Goal: Find specific page/section: Find specific page/section

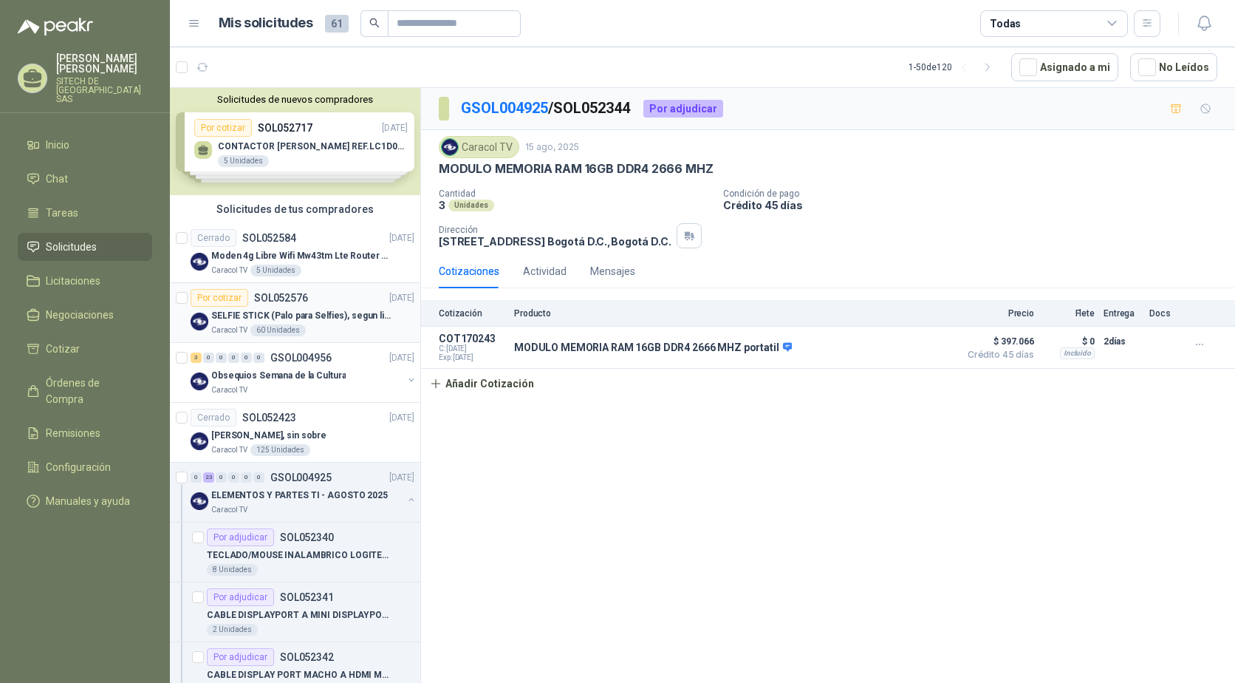
click at [234, 316] on p "SELFIE STICK (Palo para Selfies), segun link adjunto" at bounding box center [303, 316] width 184 height 14
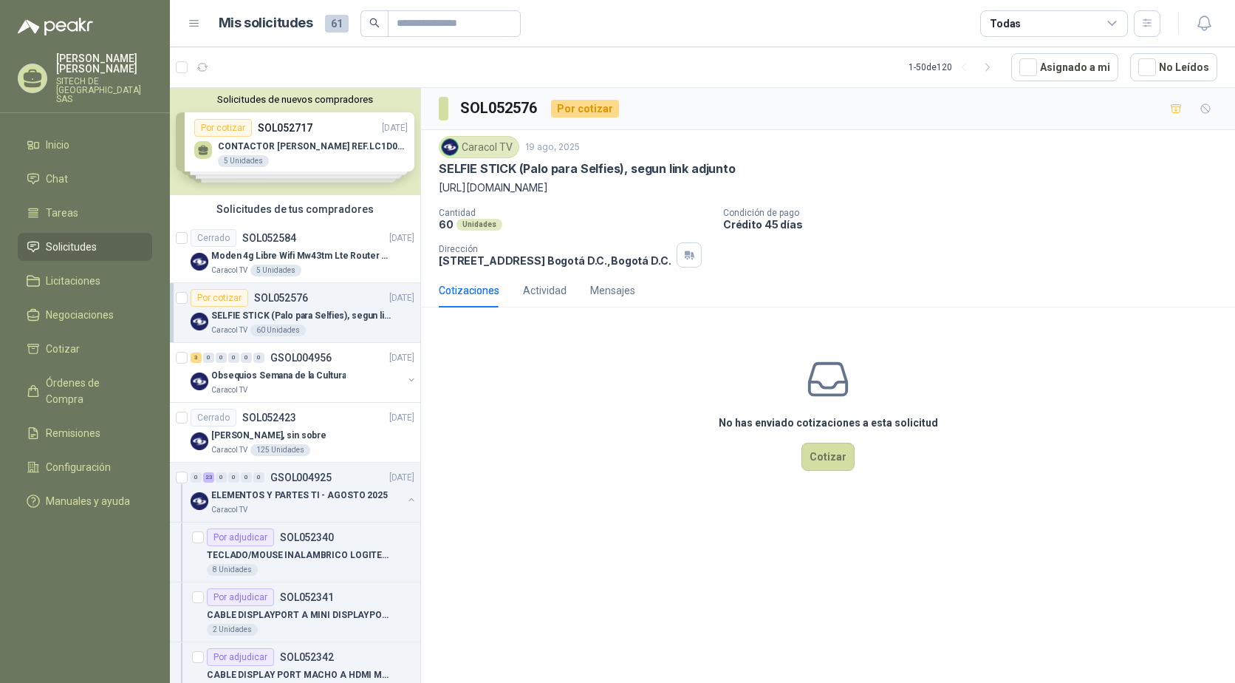
click at [508, 191] on p "https://www.facebook.com/share/r/16yJRQtP6v/" at bounding box center [828, 188] width 779 height 16
click at [499, 188] on p "https://www.facebook.com/share/r/16yJRQtP6v/" at bounding box center [828, 188] width 779 height 16
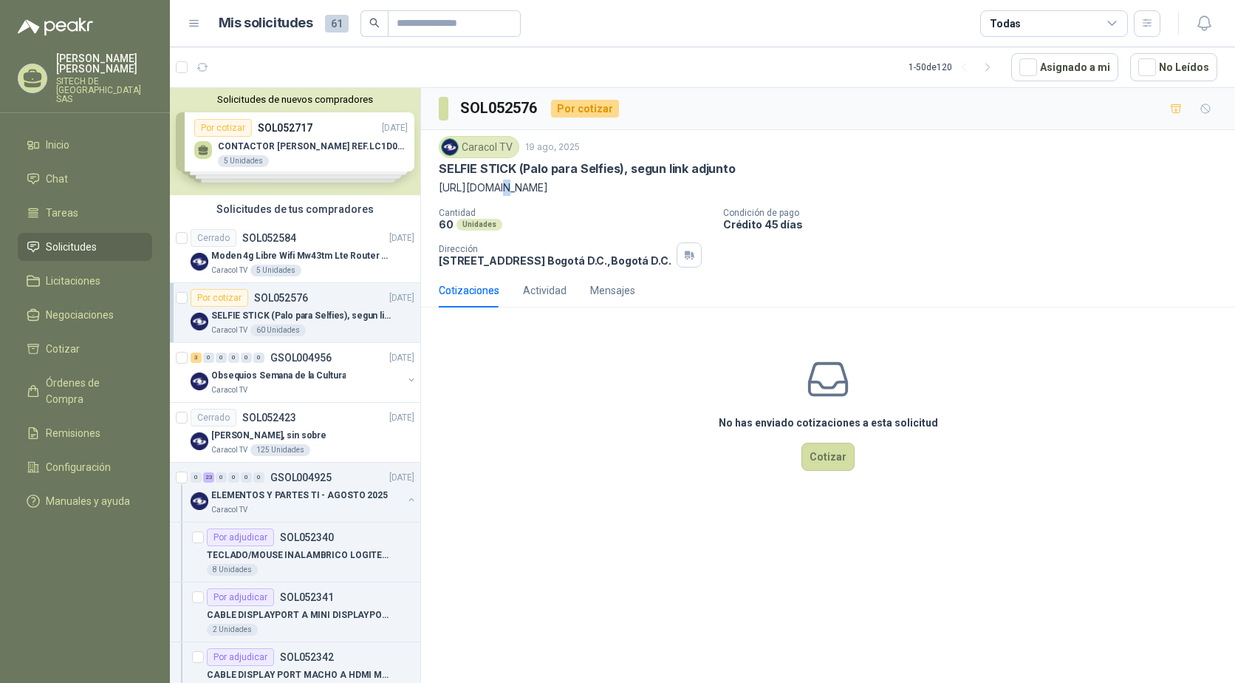
click at [499, 188] on p "https://www.facebook.com/share/r/16yJRQtP6v/" at bounding box center [828, 188] width 779 height 16
